Goal: Find specific page/section: Find specific page/section

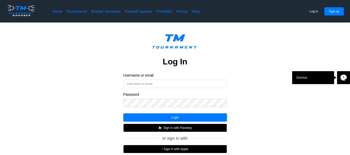
scroll to position [53, 0]
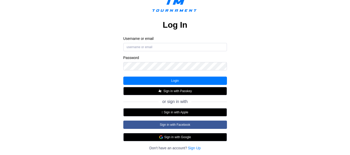
scroll to position [96, 0]
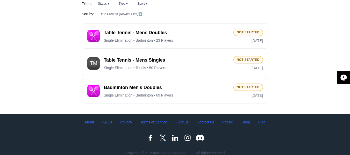
scroll to position [82, 0]
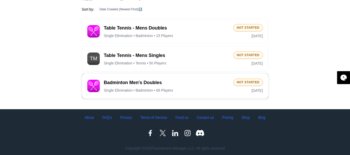
click at [175, 86] on div "Badminton Men's Doubles Single Elimination • Badminton • 69 Players" at bounding box center [166, 86] width 125 height 13
